Goal: Task Accomplishment & Management: Use online tool/utility

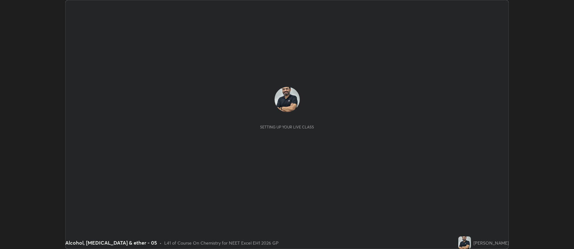
scroll to position [249, 574]
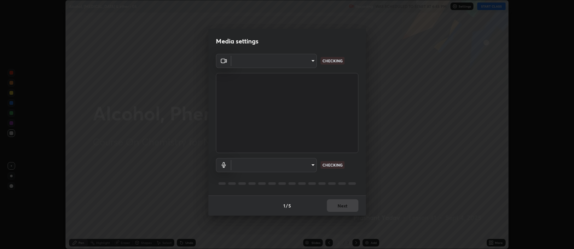
type input "5db75064d966c38022f0861f891c2b2deb8a9bf9a9a5a4ce251b0e0f2e365e36"
type input "default"
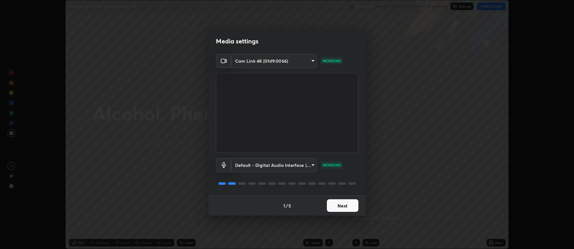
click at [339, 208] on button "Next" at bounding box center [343, 205] width 32 height 13
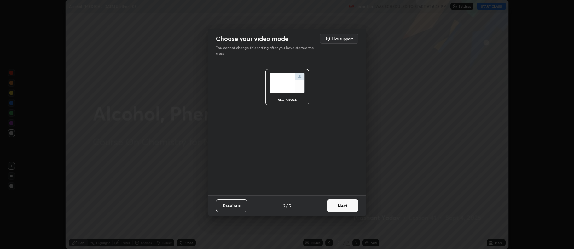
click at [339, 206] on button "Next" at bounding box center [343, 205] width 32 height 13
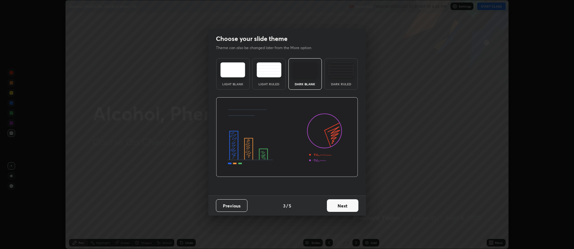
click at [337, 206] on button "Next" at bounding box center [343, 205] width 32 height 13
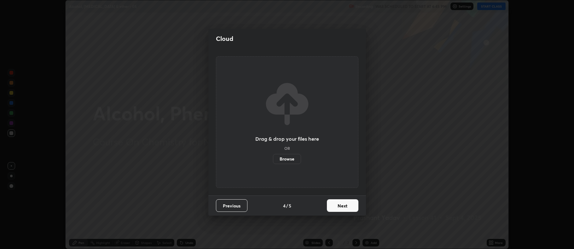
click at [337, 206] on button "Next" at bounding box center [343, 205] width 32 height 13
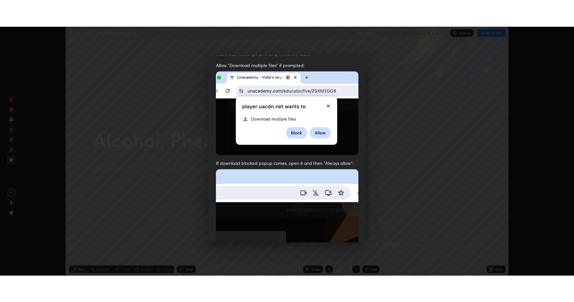
scroll to position [128, 0]
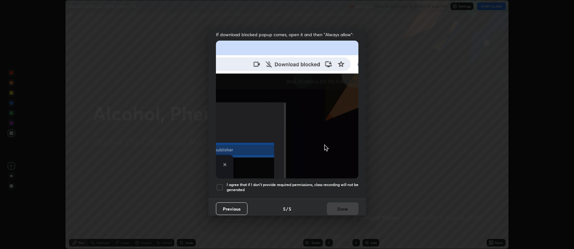
click at [218, 186] on div at bounding box center [220, 188] width 8 height 8
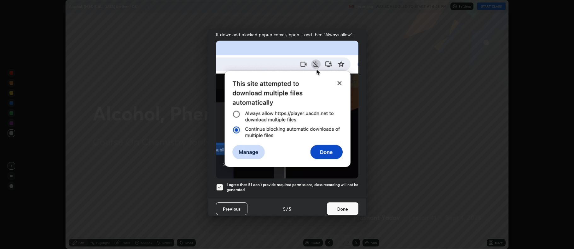
click at [331, 209] on button "Done" at bounding box center [343, 209] width 32 height 13
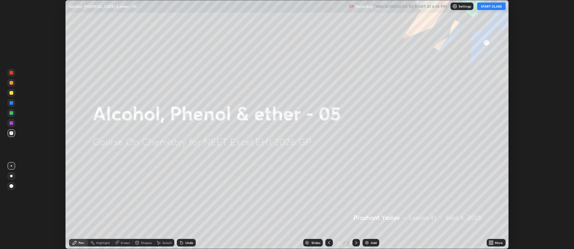
click at [492, 241] on icon at bounding box center [490, 242] width 5 height 5
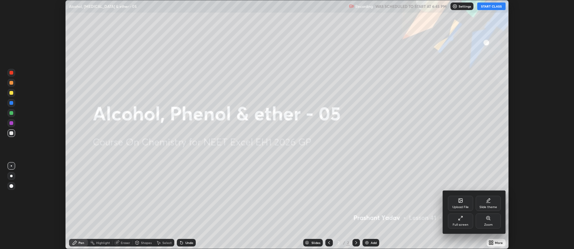
click at [464, 226] on div "Full screen" at bounding box center [460, 224] width 16 height 3
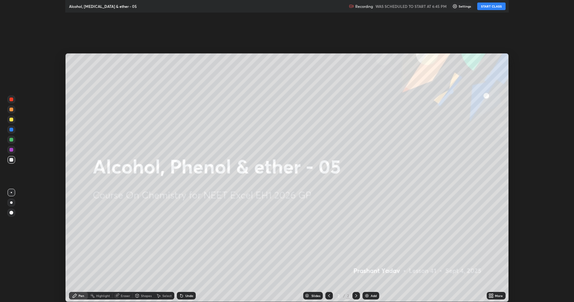
scroll to position [302, 574]
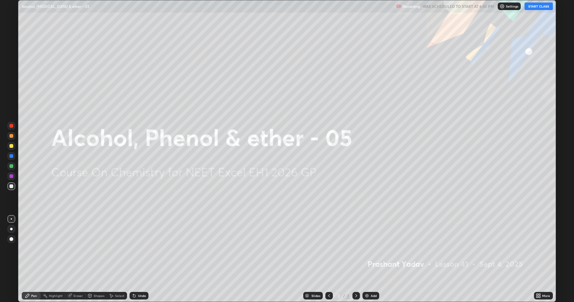
click at [537, 7] on button "START CLASS" at bounding box center [538, 7] width 28 height 8
click at [364, 249] on img at bounding box center [366, 296] width 5 height 5
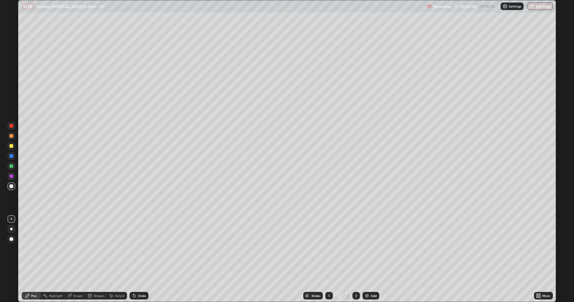
click at [11, 229] on div at bounding box center [11, 229] width 3 height 3
click at [10, 146] on div at bounding box center [11, 146] width 4 height 4
click at [10, 188] on div at bounding box center [11, 187] width 4 height 4
click at [79, 249] on div "Eraser" at bounding box center [77, 296] width 9 height 3
click at [39, 249] on div "Pen" at bounding box center [31, 296] width 19 height 8
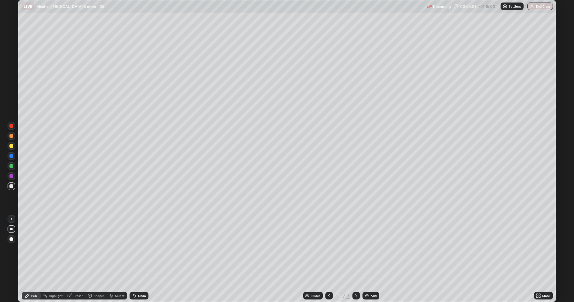
click at [73, 249] on div "Eraser" at bounding box center [75, 296] width 20 height 13
click at [35, 249] on div "Pen" at bounding box center [34, 296] width 6 height 3
click at [367, 249] on img at bounding box center [366, 296] width 5 height 5
click at [136, 249] on div "Undo" at bounding box center [138, 296] width 19 height 8
click at [369, 249] on div "Add" at bounding box center [370, 296] width 17 height 8
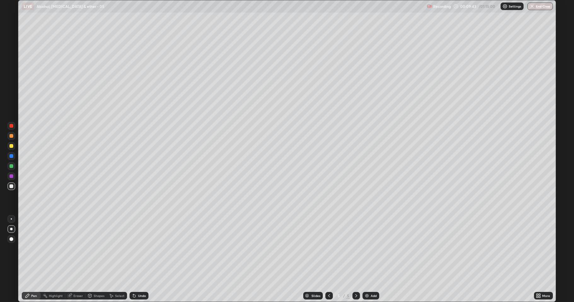
click at [140, 249] on div "Undo" at bounding box center [142, 296] width 8 height 3
click at [368, 249] on img at bounding box center [366, 296] width 5 height 5
click at [370, 249] on div "Add" at bounding box center [370, 296] width 17 height 8
click at [138, 249] on div "Undo" at bounding box center [142, 296] width 8 height 3
click at [137, 249] on div "Undo" at bounding box center [138, 296] width 19 height 8
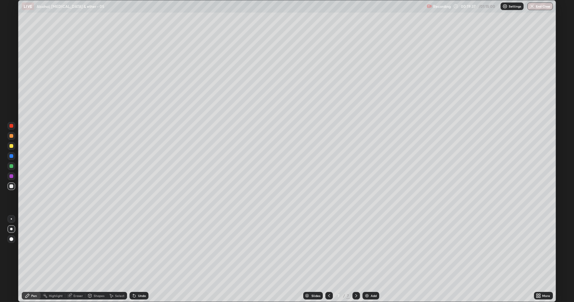
click at [137, 249] on div "Undo" at bounding box center [137, 296] width 21 height 13
click at [138, 249] on div "Undo" at bounding box center [137, 296] width 21 height 13
click at [141, 249] on div "Undo" at bounding box center [137, 296] width 21 height 13
click at [141, 249] on div "Undo" at bounding box center [142, 296] width 8 height 3
click at [9, 146] on div at bounding box center [12, 146] width 8 height 8
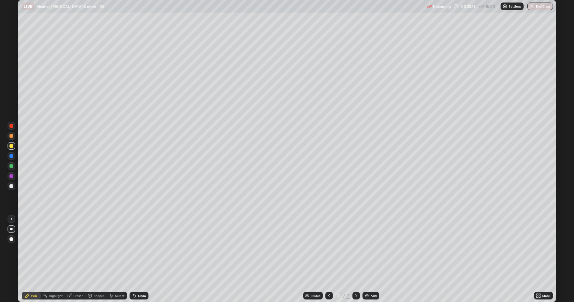
click at [367, 249] on img at bounding box center [366, 296] width 5 height 5
click at [12, 145] on div at bounding box center [11, 146] width 4 height 4
click at [11, 188] on div at bounding box center [11, 187] width 4 height 4
click at [367, 249] on div "Add" at bounding box center [370, 296] width 17 height 8
click at [368, 249] on img at bounding box center [366, 296] width 5 height 5
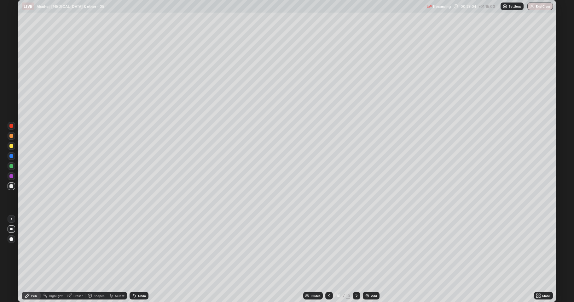
click at [136, 249] on div "Undo" at bounding box center [138, 296] width 19 height 8
click at [139, 249] on div "Undo" at bounding box center [138, 296] width 19 height 8
click at [140, 249] on div "Undo" at bounding box center [142, 296] width 8 height 3
click at [74, 249] on div "Eraser" at bounding box center [77, 296] width 9 height 3
click at [38, 249] on div "Pen" at bounding box center [31, 296] width 19 height 8
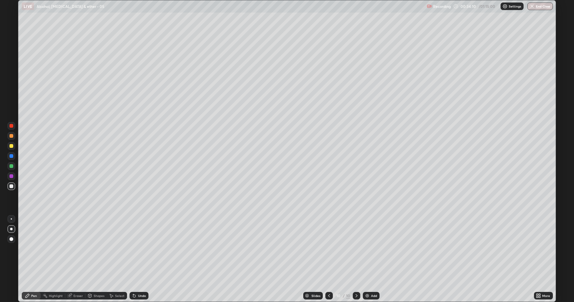
click at [368, 249] on img at bounding box center [367, 296] width 5 height 5
click at [11, 146] on div at bounding box center [11, 146] width 4 height 4
click at [9, 186] on div at bounding box center [11, 187] width 4 height 4
click at [370, 249] on div "Add" at bounding box center [373, 296] width 6 height 3
click at [141, 249] on div "Undo" at bounding box center [142, 296] width 8 height 3
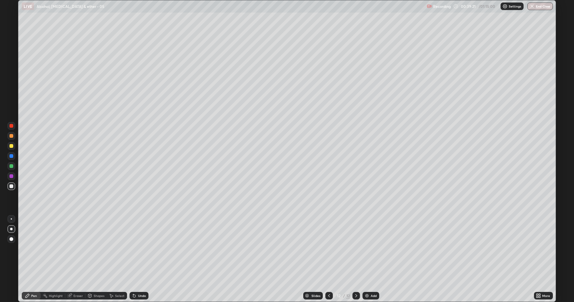
click at [141, 249] on div "Undo" at bounding box center [138, 296] width 19 height 8
click at [137, 249] on div "Undo" at bounding box center [138, 296] width 19 height 8
click at [367, 249] on div "Add" at bounding box center [370, 296] width 17 height 8
click at [365, 249] on img at bounding box center [366, 296] width 5 height 5
click at [10, 147] on div at bounding box center [11, 146] width 4 height 4
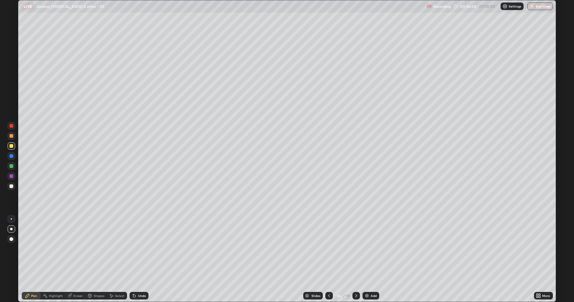
click at [12, 187] on div at bounding box center [11, 187] width 4 height 4
click at [77, 249] on div "Eraser" at bounding box center [77, 296] width 9 height 3
click at [39, 249] on div "Pen" at bounding box center [31, 296] width 19 height 8
click at [11, 186] on div at bounding box center [11, 187] width 4 height 4
click at [135, 249] on icon at bounding box center [134, 296] width 5 height 5
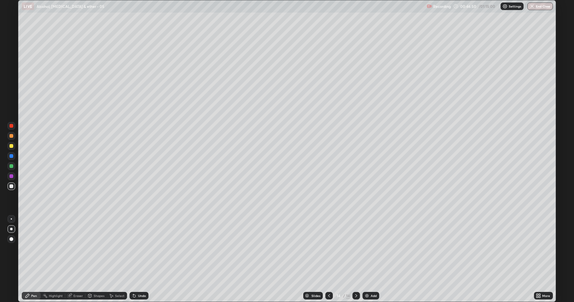
click at [10, 147] on div at bounding box center [11, 146] width 4 height 4
click at [9, 187] on div at bounding box center [12, 187] width 8 height 8
click at [374, 249] on div "Add" at bounding box center [373, 296] width 6 height 3
click at [139, 249] on div "Undo" at bounding box center [142, 296] width 8 height 3
click at [140, 249] on div "Undo" at bounding box center [142, 296] width 8 height 3
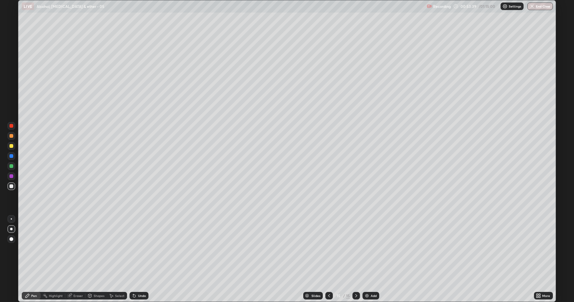
click at [139, 249] on div "Undo" at bounding box center [142, 296] width 8 height 3
click at [140, 249] on div "Undo" at bounding box center [142, 296] width 8 height 3
click at [141, 249] on div "Undo" at bounding box center [142, 296] width 8 height 3
click at [142, 249] on div "Undo" at bounding box center [142, 296] width 8 height 3
click at [11, 147] on div at bounding box center [11, 146] width 4 height 4
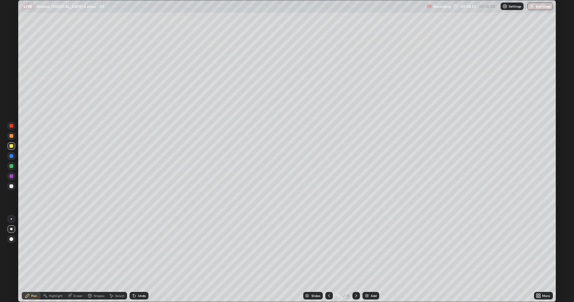
click at [134, 249] on icon at bounding box center [134, 296] width 5 height 5
click at [141, 249] on div "Undo" at bounding box center [142, 296] width 8 height 3
click at [10, 136] on div at bounding box center [11, 136] width 4 height 4
click at [136, 249] on div "Undo" at bounding box center [138, 296] width 19 height 8
click at [10, 187] on div at bounding box center [11, 187] width 4 height 4
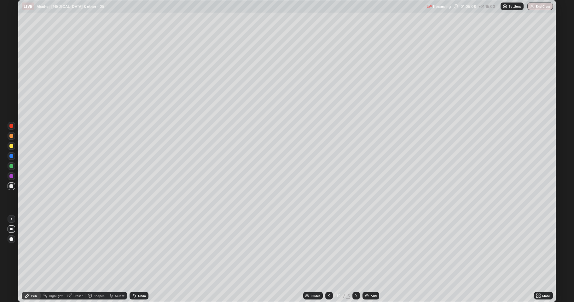
click at [11, 167] on div at bounding box center [11, 166] width 4 height 4
click at [368, 249] on img at bounding box center [366, 296] width 5 height 5
click at [12, 187] on div at bounding box center [11, 187] width 4 height 4
click at [326, 249] on icon at bounding box center [328, 296] width 5 height 5
click at [329, 249] on icon at bounding box center [328, 296] width 5 height 5
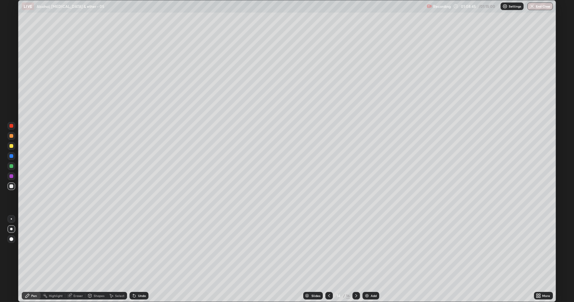
click at [353, 249] on div at bounding box center [356, 296] width 8 height 8
click at [354, 249] on icon at bounding box center [355, 296] width 5 height 5
click at [329, 249] on icon at bounding box center [328, 296] width 5 height 5
click at [357, 249] on icon at bounding box center [355, 296] width 5 height 5
click at [329, 249] on icon at bounding box center [329, 296] width 2 height 3
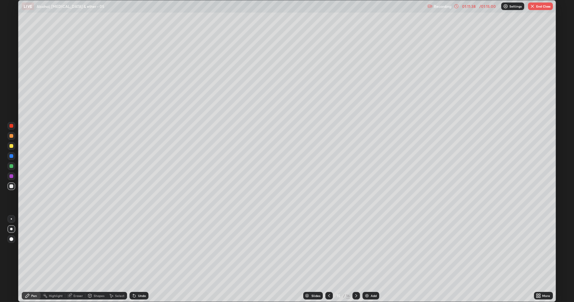
click at [330, 249] on icon at bounding box center [328, 296] width 5 height 5
click at [354, 249] on icon at bounding box center [355, 296] width 5 height 5
click at [357, 249] on icon at bounding box center [355, 296] width 5 height 5
click at [357, 249] on div at bounding box center [356, 296] width 8 height 8
click at [356, 249] on icon at bounding box center [355, 296] width 5 height 5
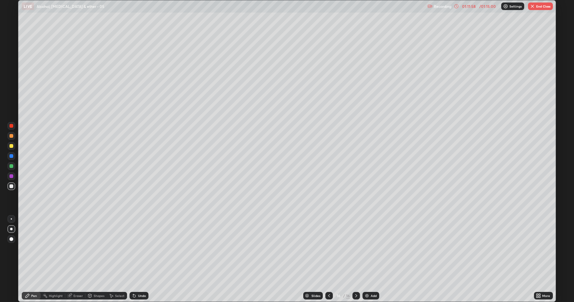
click at [355, 249] on icon at bounding box center [355, 296] width 5 height 5
click at [369, 249] on div "Add" at bounding box center [370, 296] width 17 height 8
click at [139, 249] on div "Undo" at bounding box center [138, 296] width 19 height 8
click at [9, 146] on div at bounding box center [12, 146] width 8 height 8
click at [329, 249] on icon at bounding box center [328, 296] width 5 height 5
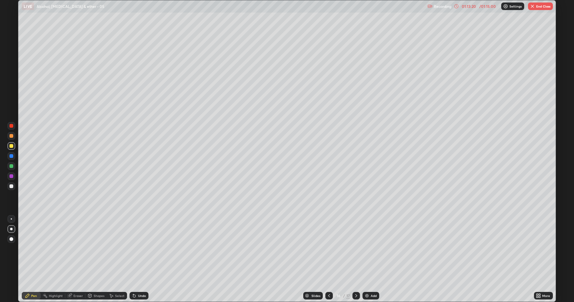
click at [329, 249] on icon at bounding box center [328, 296] width 5 height 5
click at [356, 249] on icon at bounding box center [355, 296] width 5 height 5
click at [356, 249] on div at bounding box center [356, 296] width 8 height 8
click at [12, 185] on div at bounding box center [11, 187] width 4 height 4
click at [142, 249] on div "Undo" at bounding box center [142, 296] width 8 height 3
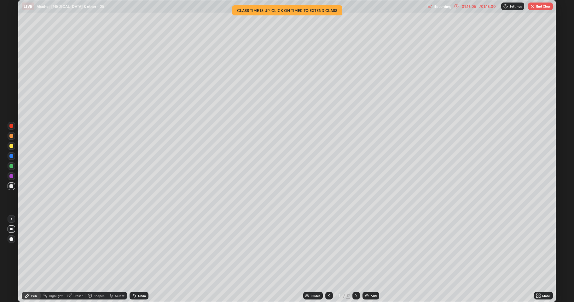
click at [542, 8] on button "End Class" at bounding box center [540, 7] width 25 height 8
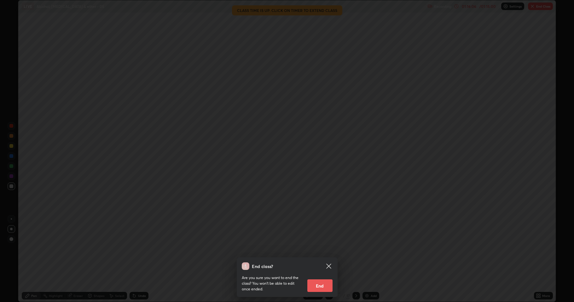
click at [321, 249] on button "End" at bounding box center [319, 286] width 25 height 13
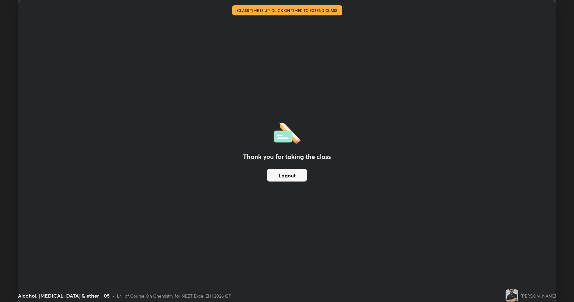
click at [292, 175] on button "Logout" at bounding box center [287, 175] width 40 height 13
